Goal: Book appointment/travel/reservation

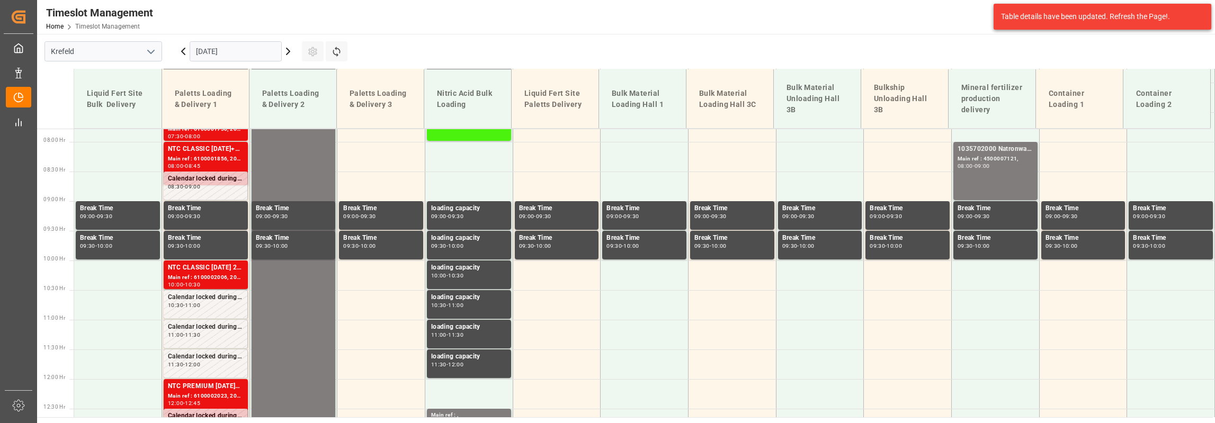
scroll to position [436, 0]
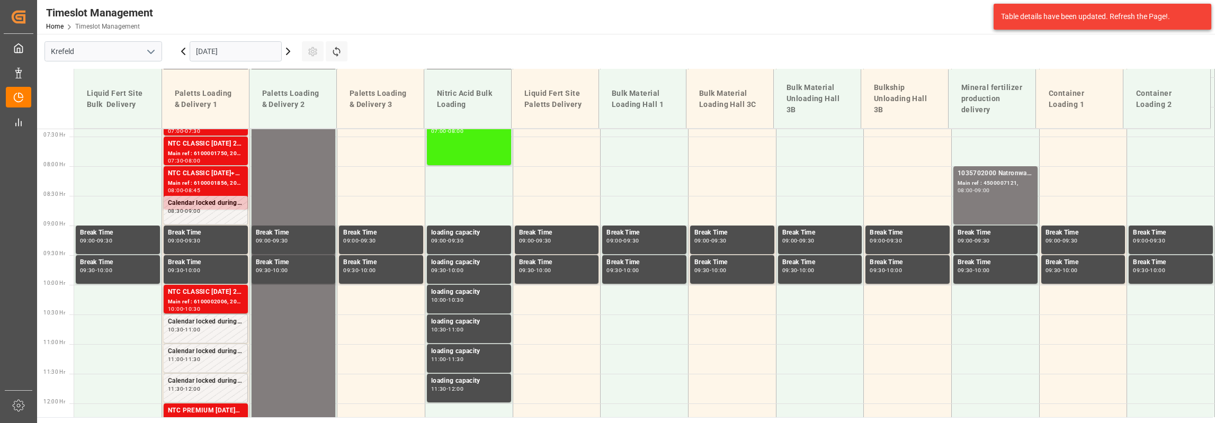
click at [286, 48] on icon at bounding box center [287, 51] width 3 height 6
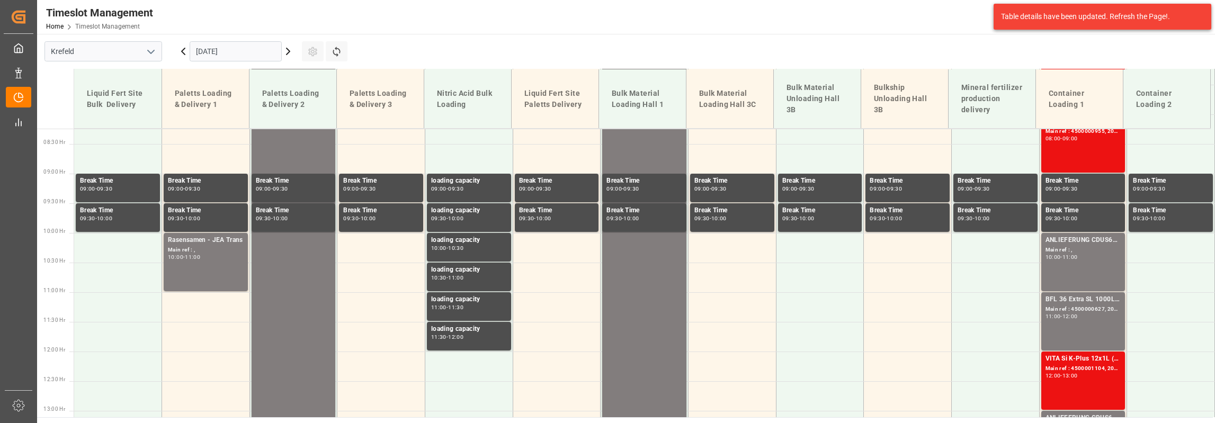
scroll to position [489, 0]
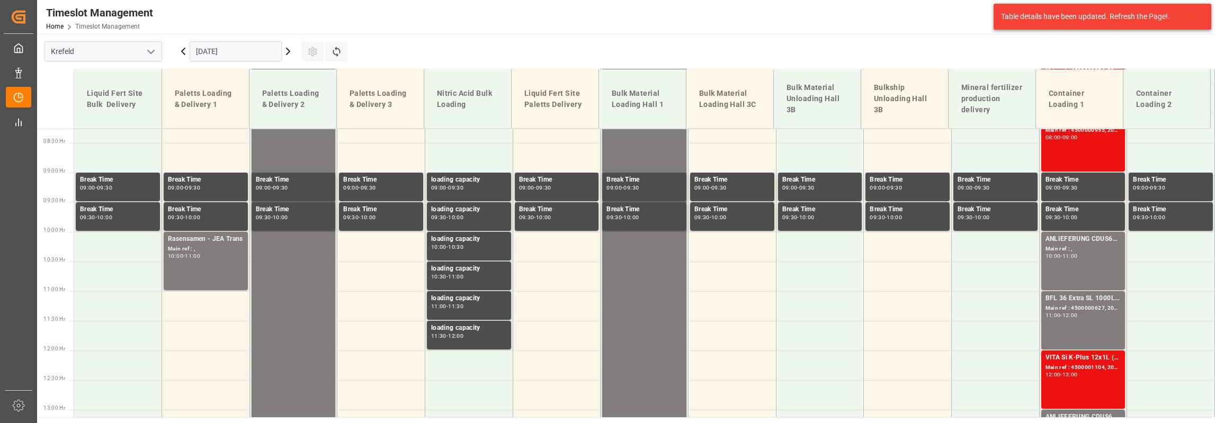
click at [181, 53] on icon at bounding box center [183, 51] width 13 height 13
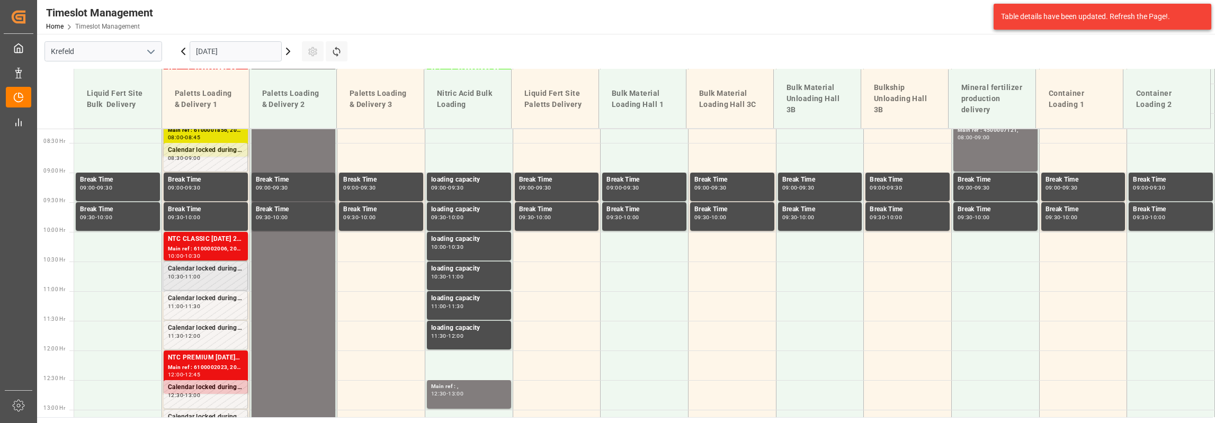
click at [204, 281] on div "Calendar locked during this period. 10:30 - 11:00" at bounding box center [205, 276] width 75 height 24
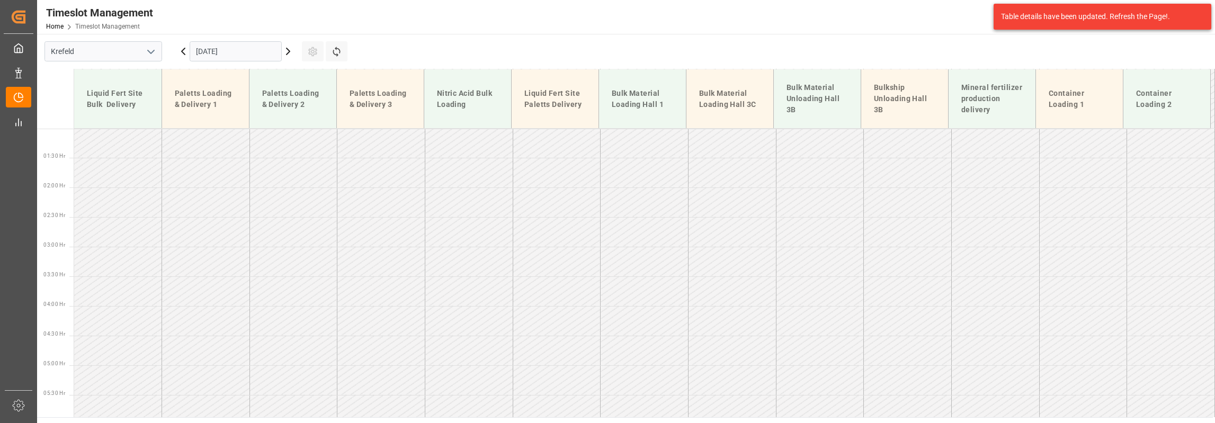
scroll to position [0, 0]
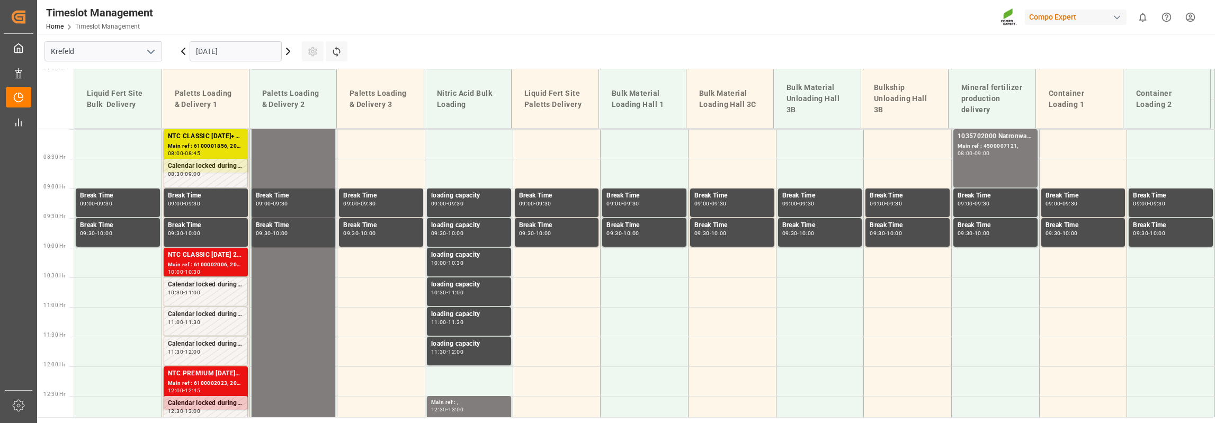
scroll to position [489, 0]
